Goal: Task Accomplishment & Management: Manage account settings

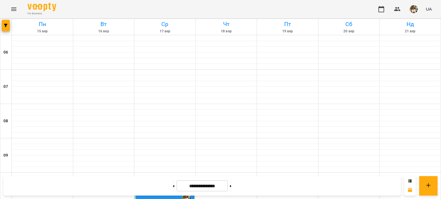
scroll to position [131, 0]
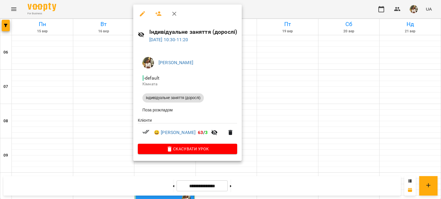
click at [143, 14] on icon "button" at bounding box center [142, 13] width 7 height 7
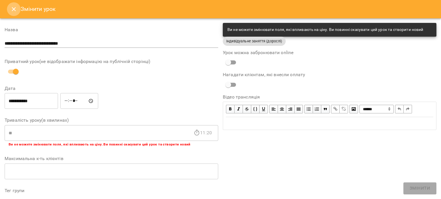
click at [13, 7] on icon "Close" at bounding box center [13, 9] width 7 height 7
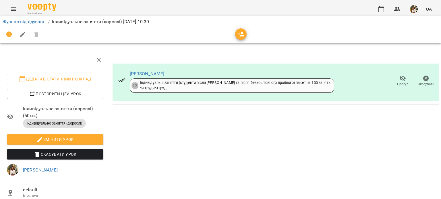
click at [399, 78] on icon "button" at bounding box center [402, 78] width 6 height 5
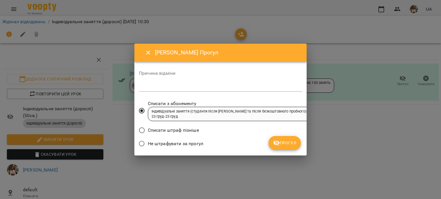
click at [187, 146] on label "Не штрафувати за прогул" at bounding box center [169, 144] width 67 height 12
click at [157, 88] on div "*" at bounding box center [220, 87] width 163 height 9
type textarea "**********"
click at [296, 141] on span "Прогул" at bounding box center [284, 143] width 23 height 7
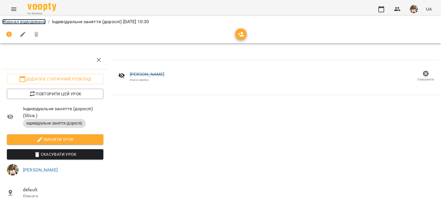
click at [28, 23] on link "Журнал відвідувань" at bounding box center [23, 21] width 43 height 5
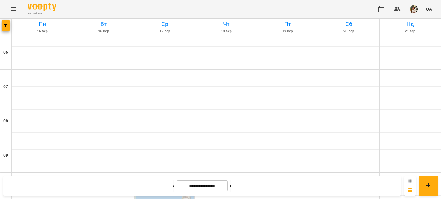
scroll to position [447, 0]
